Goal: Task Accomplishment & Management: Manage account settings

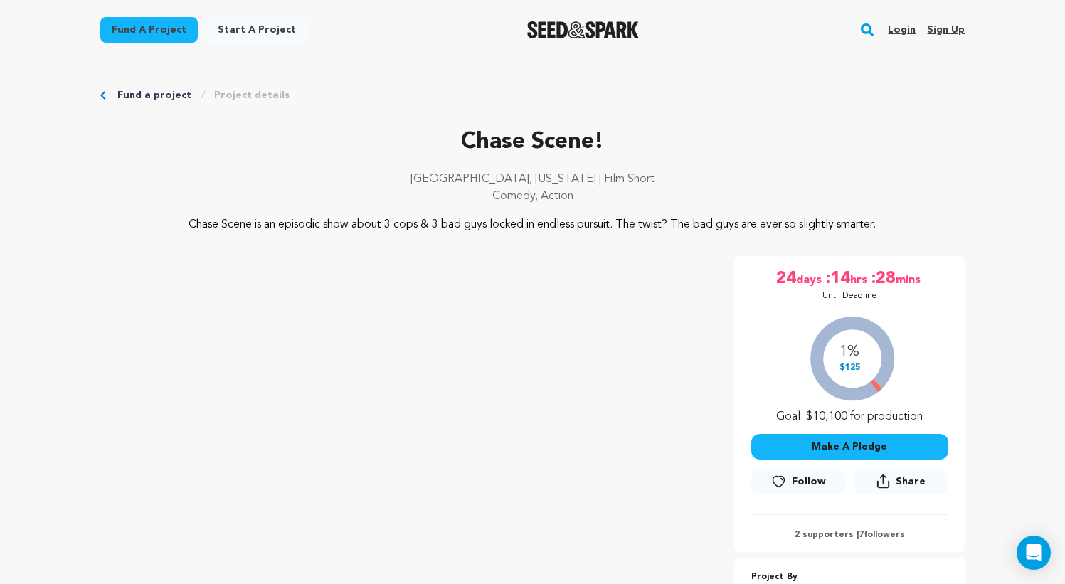
click at [904, 31] on link "Login" at bounding box center [902, 29] width 28 height 23
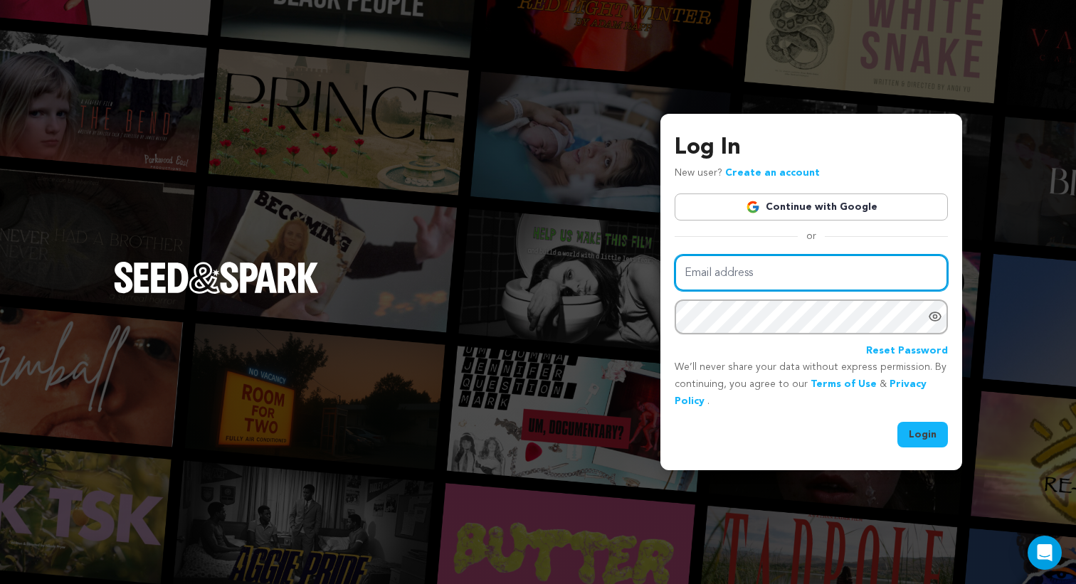
type input "mike@crosscutsf.com"
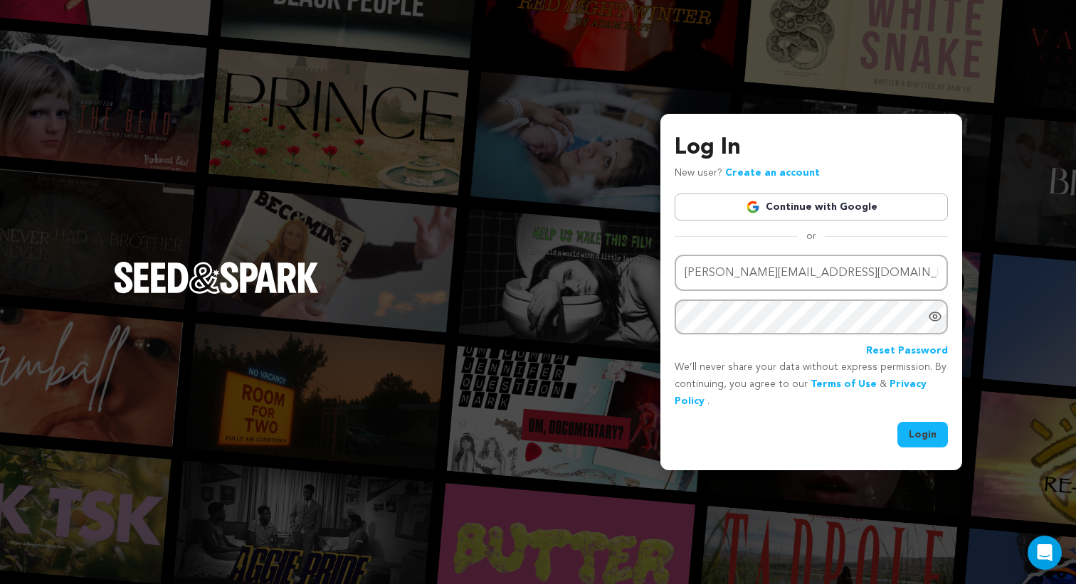
click at [921, 435] on button "Login" at bounding box center [922, 435] width 51 height 26
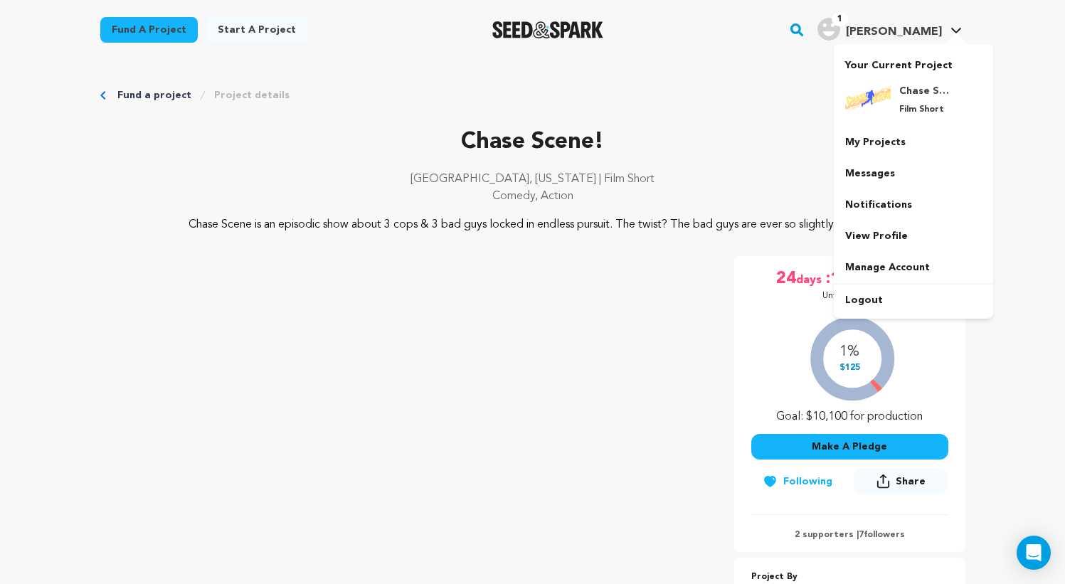
click at [957, 28] on icon at bounding box center [956, 30] width 11 height 7
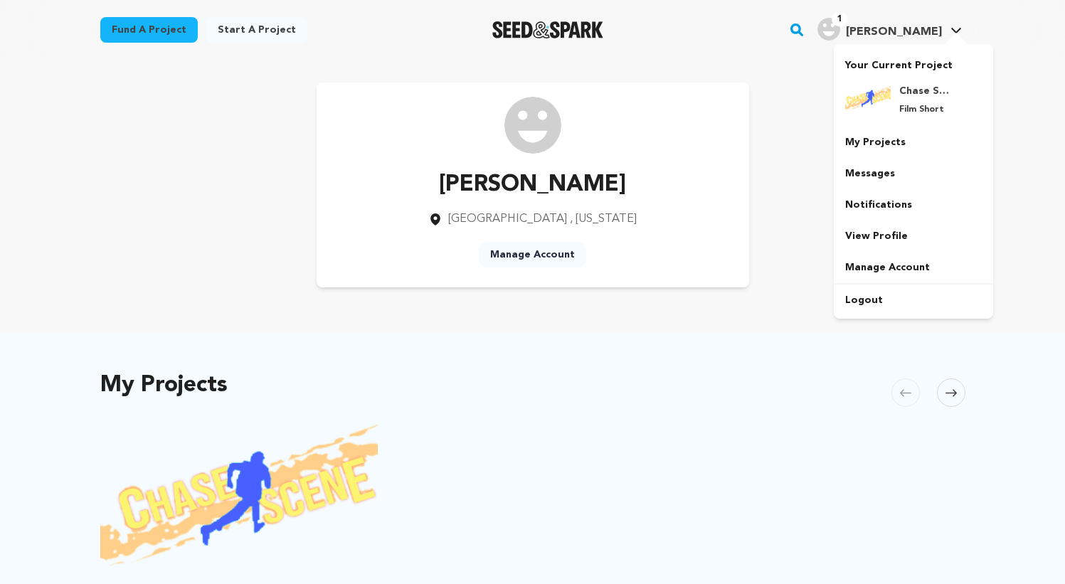
click at [957, 28] on icon at bounding box center [956, 30] width 11 height 7
click at [884, 268] on link "Manage Account" at bounding box center [913, 267] width 159 height 31
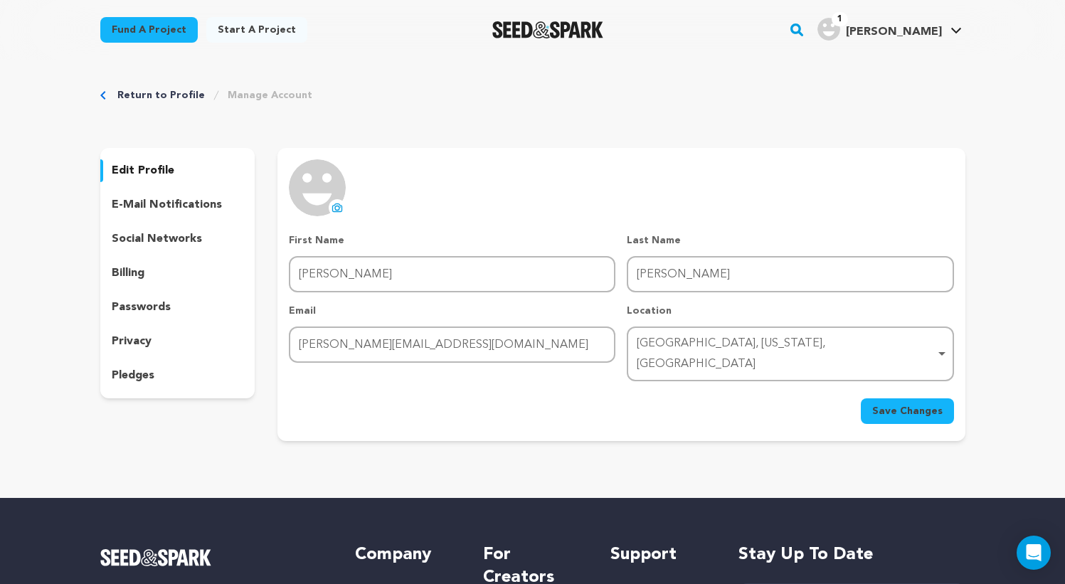
scroll to position [271, 0]
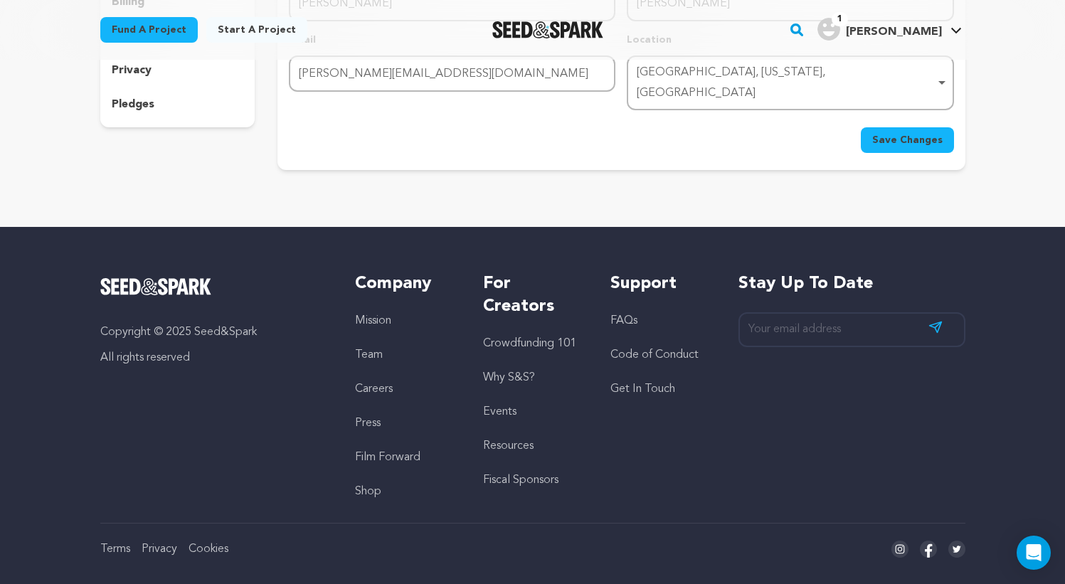
click at [647, 384] on link "Get In Touch" at bounding box center [642, 389] width 65 height 11
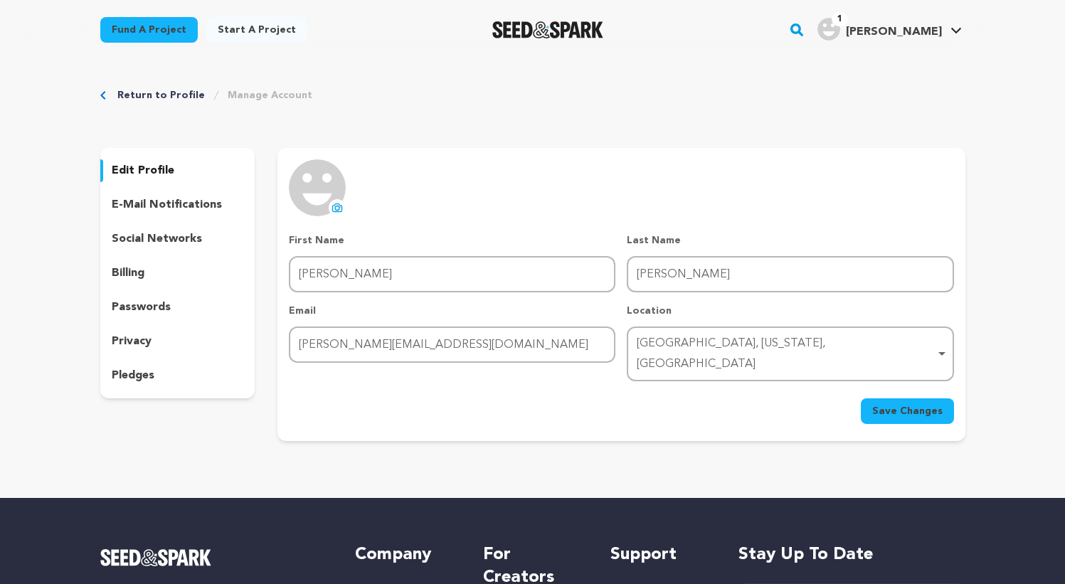
scroll to position [271, 0]
